Goal: Transaction & Acquisition: Purchase product/service

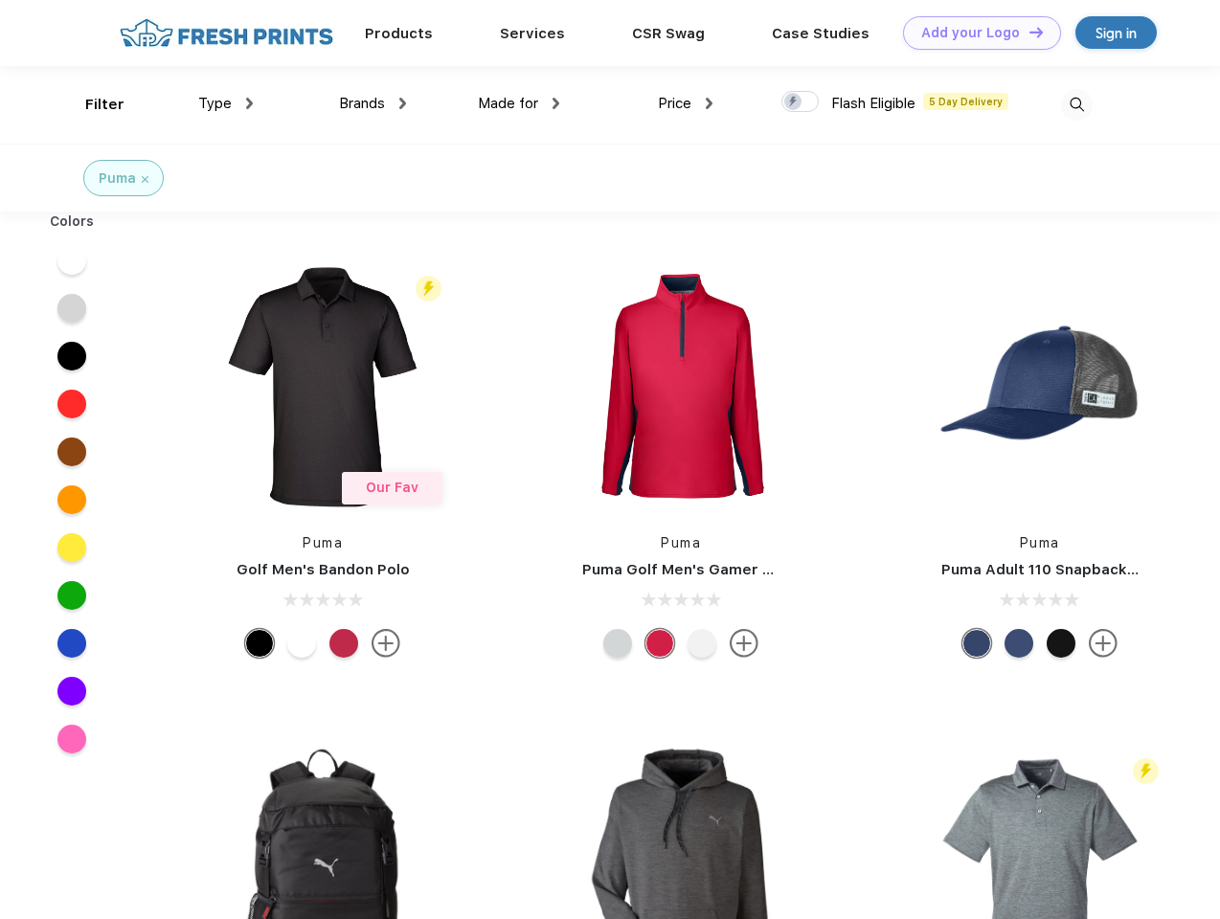
scroll to position [1, 0]
click at [975, 33] on link "Add your Logo Design Tool" at bounding box center [982, 33] width 158 height 34
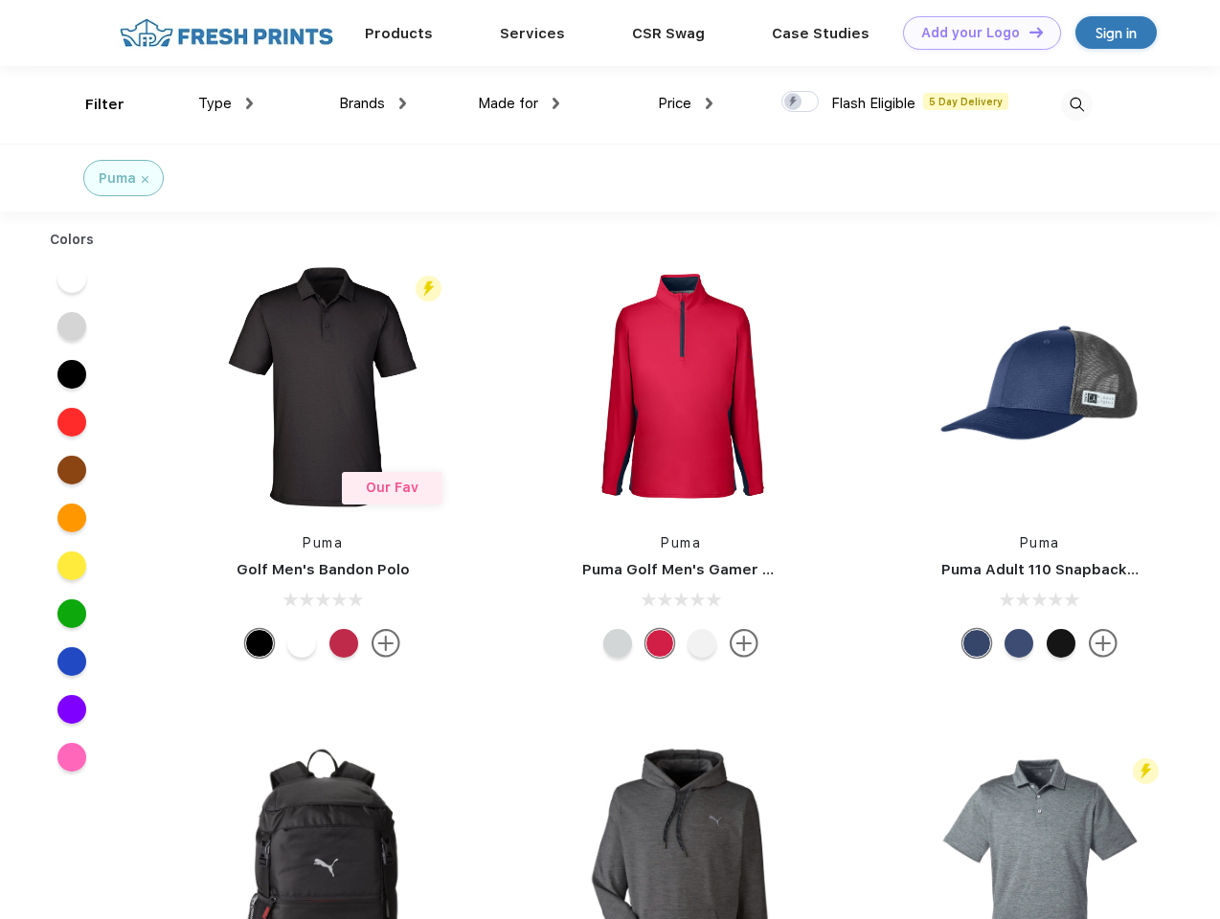
click at [0, 0] on div "Design Tool" at bounding box center [0, 0] width 0 height 0
click at [1028, 32] on link "Add your Logo Design Tool" at bounding box center [982, 33] width 158 height 34
click at [92, 104] on div "Filter" at bounding box center [104, 105] width 39 height 22
click at [226, 103] on span "Type" at bounding box center [215, 103] width 34 height 17
click at [373, 103] on span "Brands" at bounding box center [362, 103] width 46 height 17
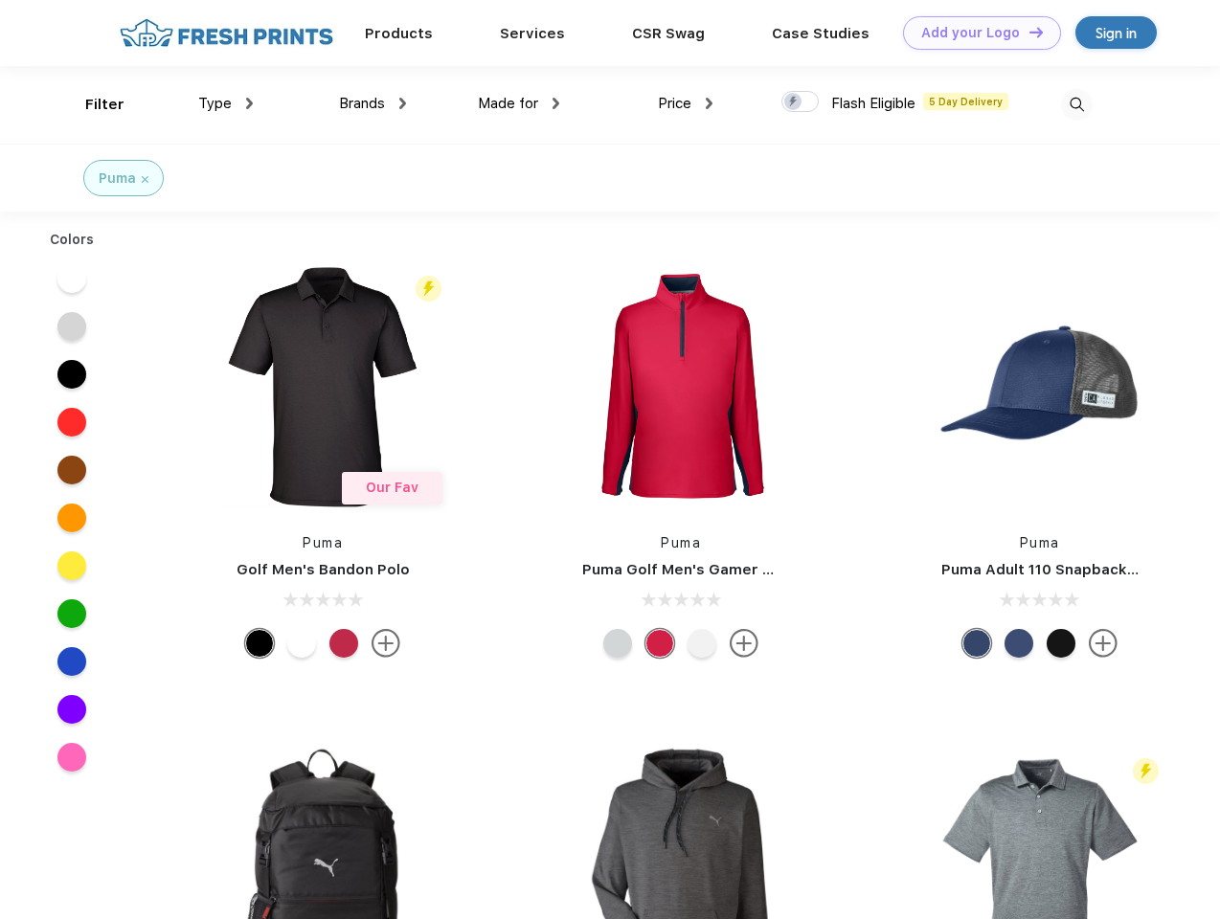
click at [519, 103] on span "Made for" at bounding box center [508, 103] width 60 height 17
click at [686, 103] on span "Price" at bounding box center [675, 103] width 34 height 17
click at [801, 102] on div at bounding box center [800, 101] width 37 height 21
click at [794, 102] on input "checkbox" at bounding box center [788, 96] width 12 height 12
click at [1077, 104] on img at bounding box center [1077, 105] width 32 height 32
